Goal: Find specific page/section: Find specific page/section

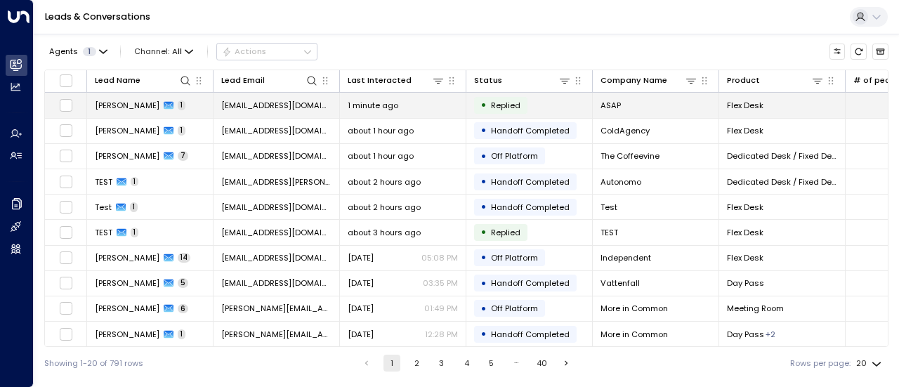
click at [183, 111] on td "[PERSON_NAME] 1" at bounding box center [150, 105] width 126 height 25
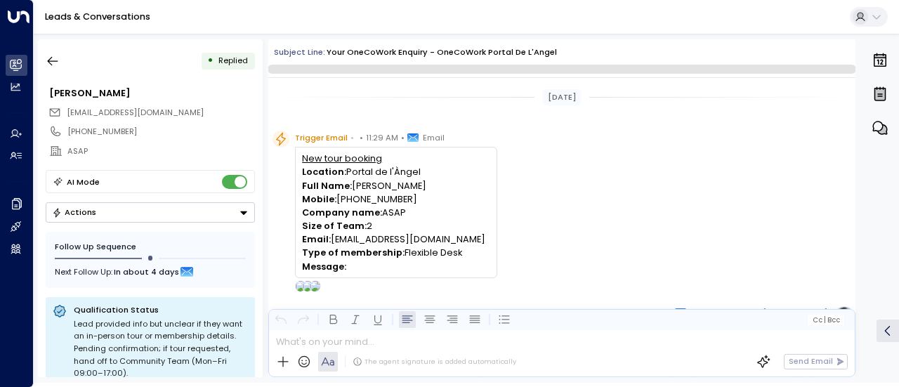
scroll to position [399, 0]
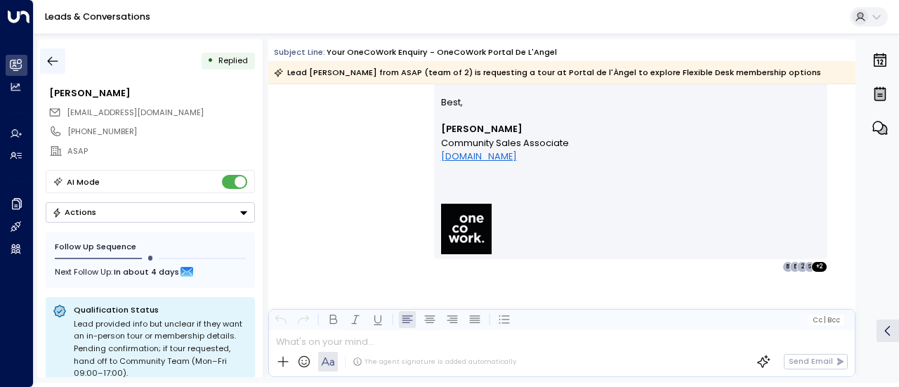
click at [51, 57] on icon "button" at bounding box center [53, 61] width 14 height 14
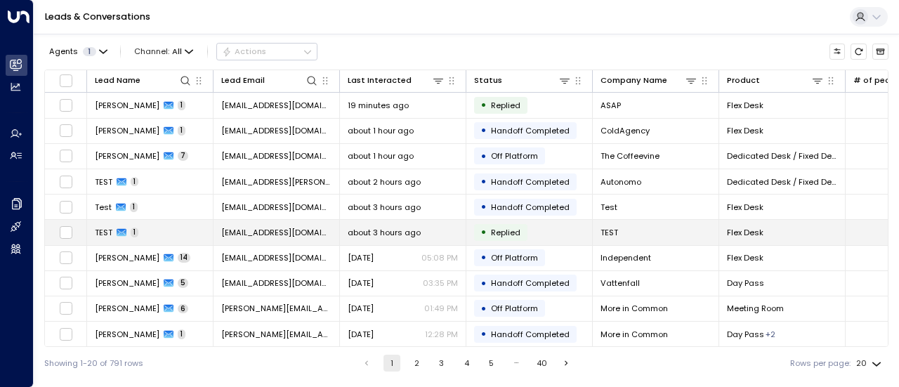
click at [240, 231] on span "[EMAIL_ADDRESS][DOMAIN_NAME]" at bounding box center [276, 232] width 110 height 11
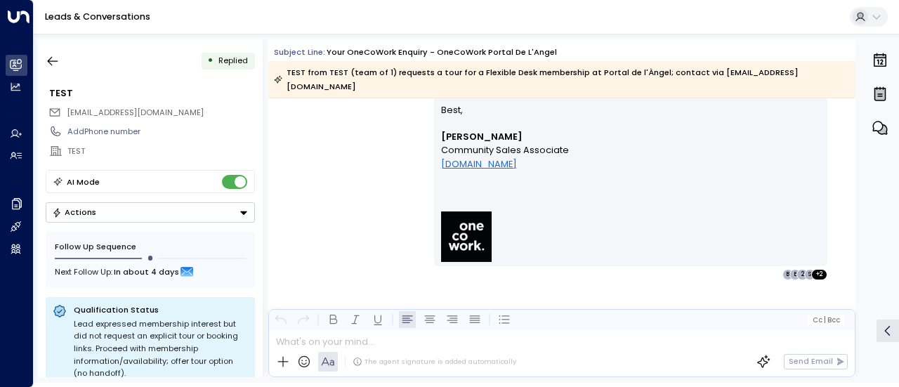
scroll to position [460, 0]
